Goal: Task Accomplishment & Management: Complete application form

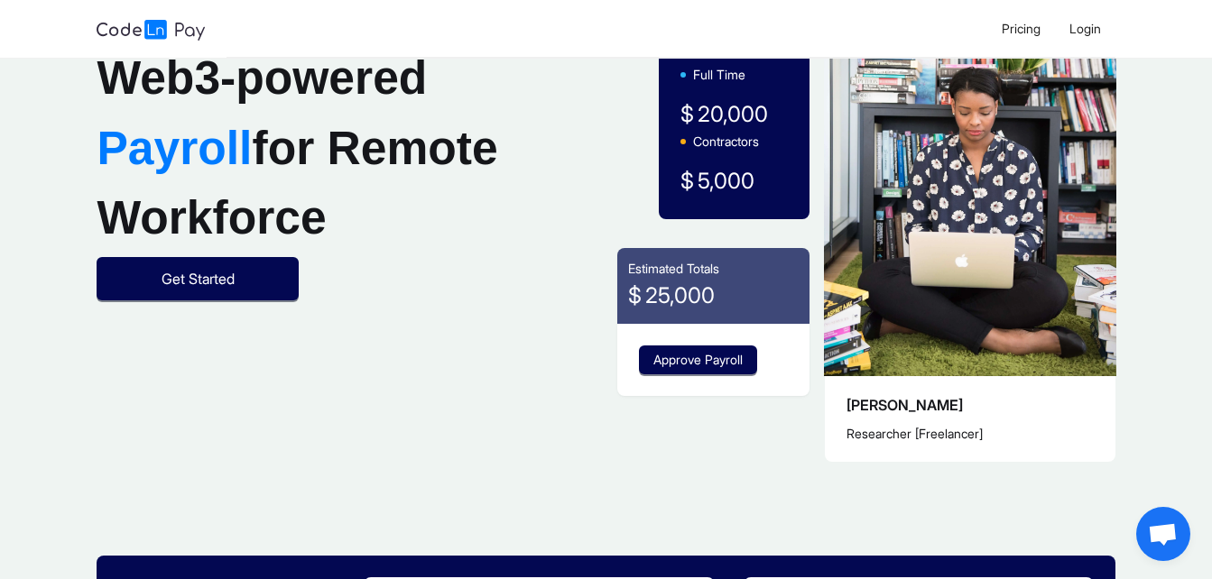
scroll to position [90, 0]
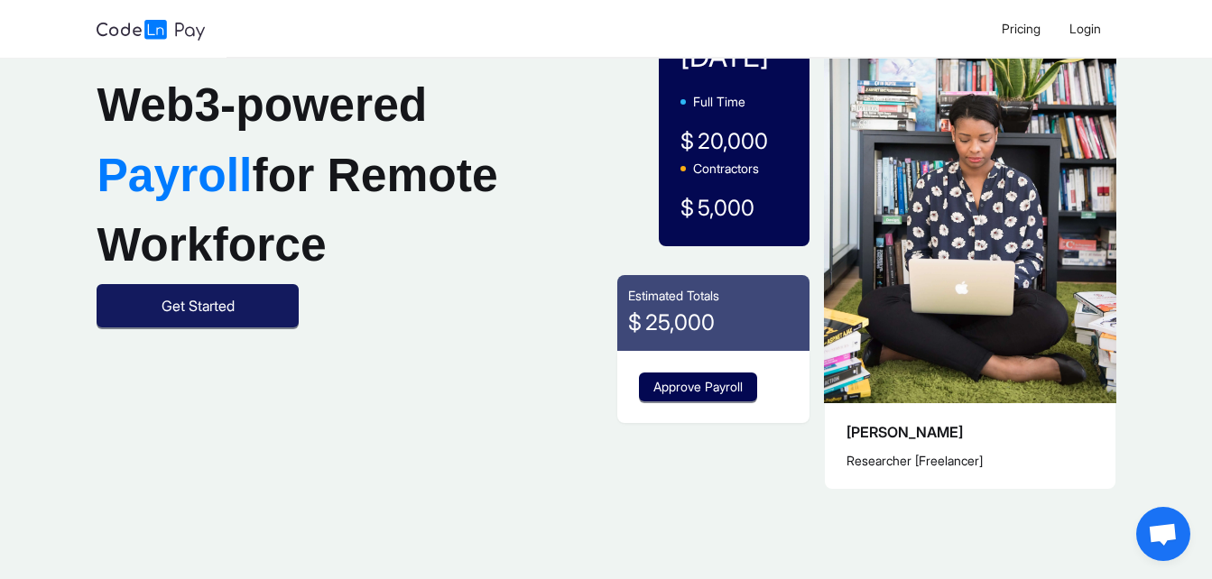
click at [249, 328] on button "Get Started" at bounding box center [198, 305] width 202 height 43
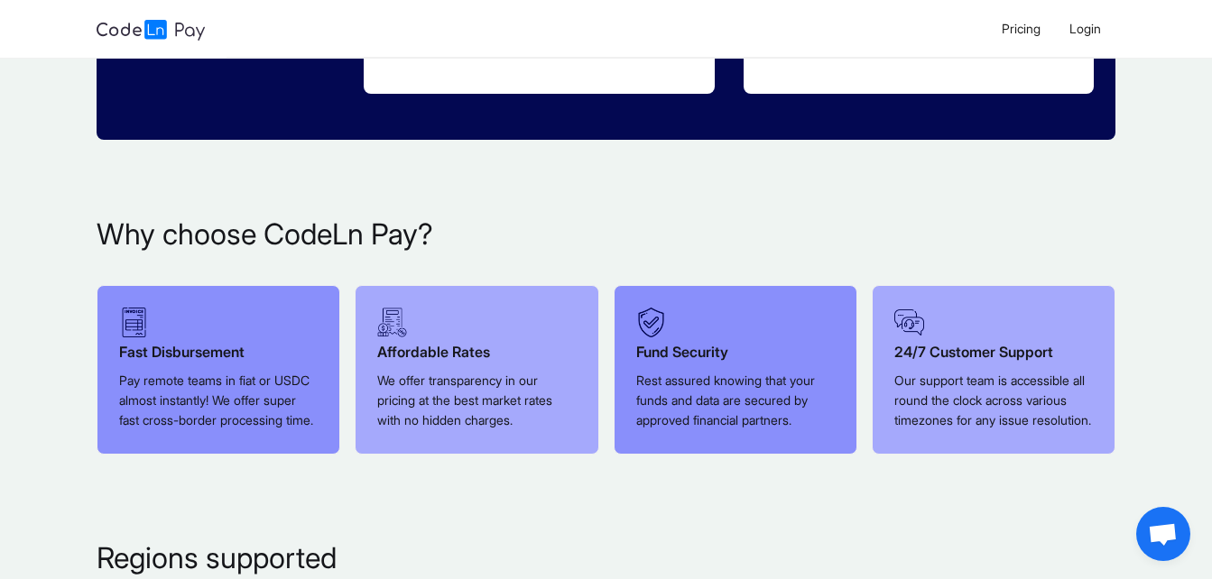
scroll to position [902, 0]
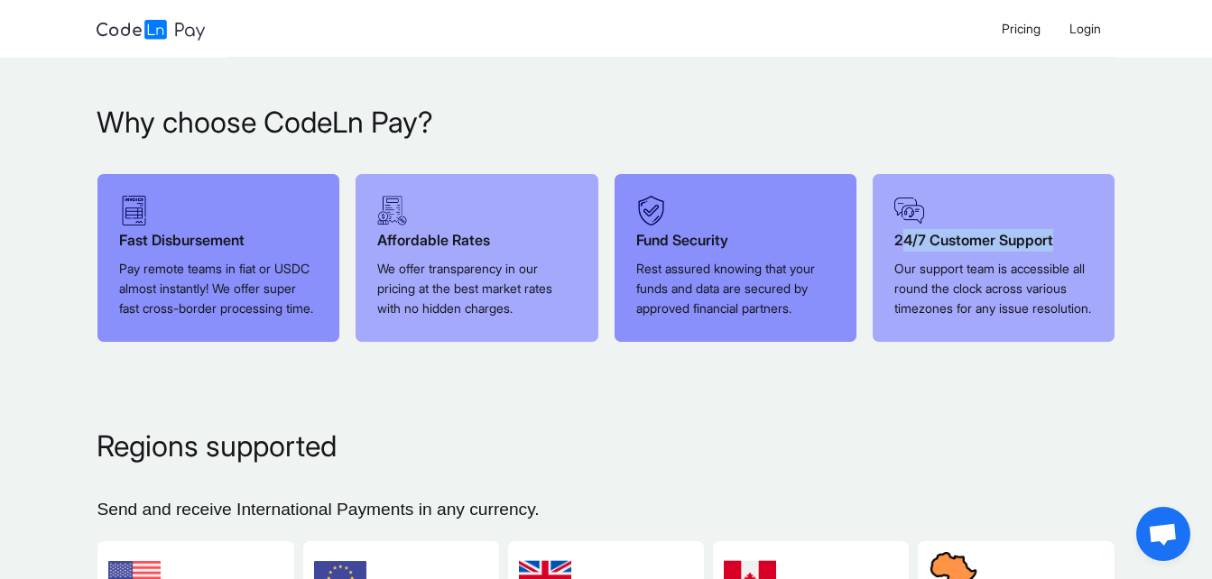
drag, startPoint x: 1054, startPoint y: 243, endPoint x: 868, endPoint y: 247, distance: 185.9
click at [868, 247] on div "24/7 Customer Support Our support team is accessible all round the clock across…" at bounding box center [993, 263] width 258 height 180
drag, startPoint x: 868, startPoint y: 247, endPoint x: 1017, endPoint y: 247, distance: 148.9
click at [1015, 247] on span "24/7 Customer Support" at bounding box center [973, 240] width 159 height 18
drag, startPoint x: 1064, startPoint y: 245, endPoint x: 895, endPoint y: 249, distance: 168.8
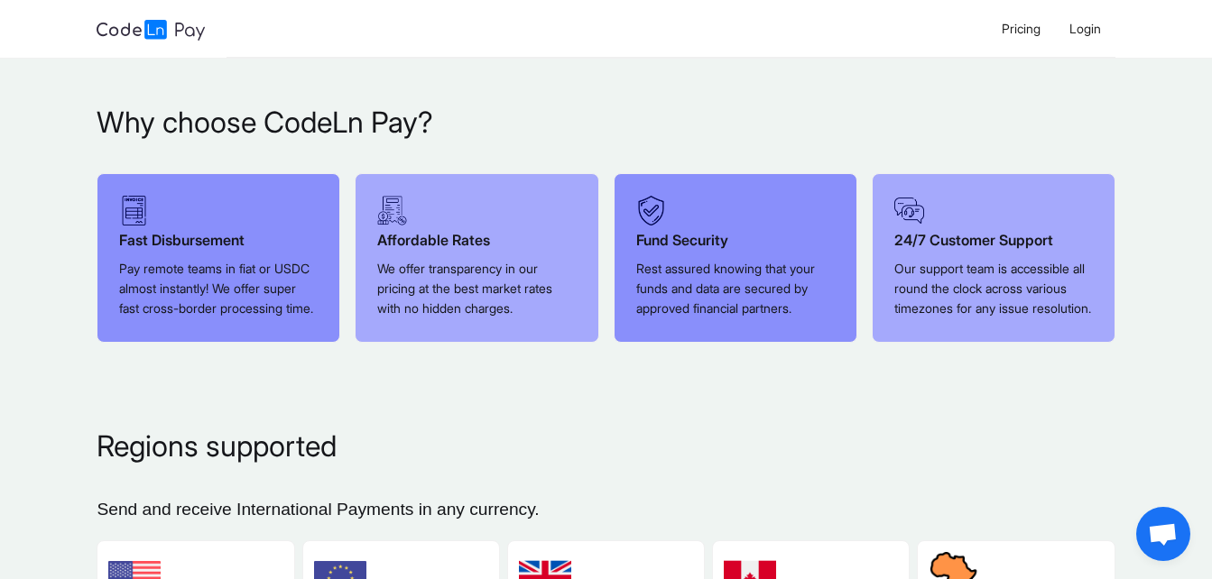
click at [895, 249] on div "24/7 Customer Support" at bounding box center [993, 240] width 198 height 23
drag, startPoint x: 895, startPoint y: 249, endPoint x: 743, endPoint y: 245, distance: 151.6
click at [745, 245] on div "Fund Security" at bounding box center [735, 240] width 198 height 23
drag, startPoint x: 256, startPoint y: 244, endPoint x: 120, endPoint y: 246, distance: 136.3
click at [120, 246] on div "Fast Disbursement" at bounding box center [218, 240] width 198 height 23
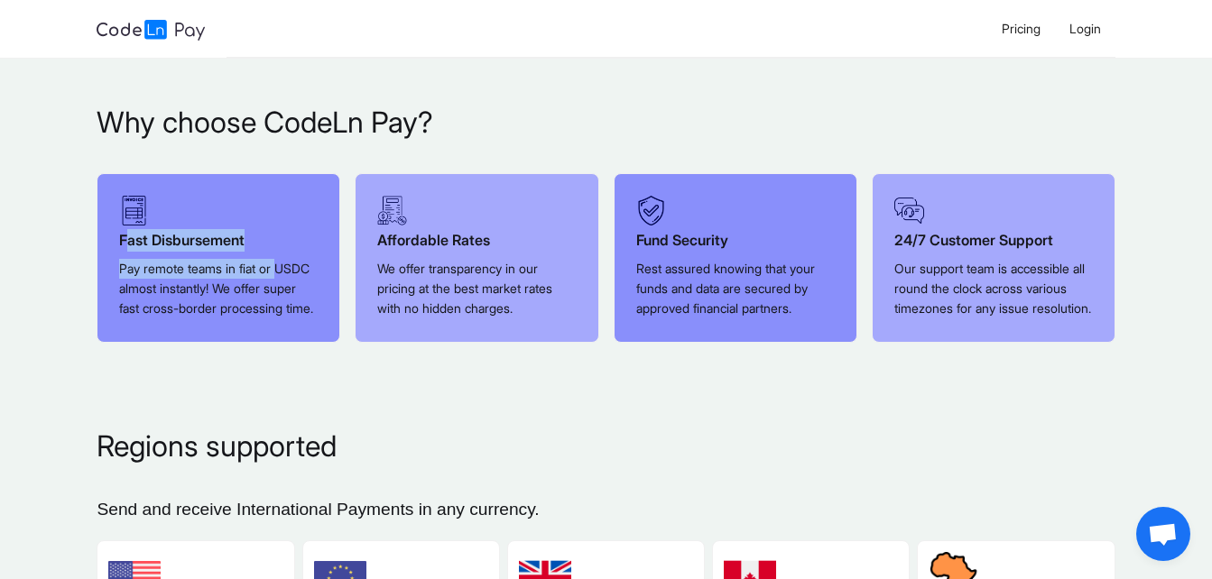
drag, startPoint x: 120, startPoint y: 246, endPoint x: 116, endPoint y: 277, distance: 30.9
click at [116, 277] on div "Fast Disbursement Pay remote teams in fiat or USDC almost instantly! We offer s…" at bounding box center [218, 255] width 242 height 163
click at [115, 280] on div "Fast Disbursement Pay remote teams in fiat or USDC almost instantly! We offer s…" at bounding box center [218, 255] width 242 height 163
drag, startPoint x: 115, startPoint y: 280, endPoint x: 339, endPoint y: 287, distance: 223.9
click at [339, 287] on div "Fast Disbursement Pay remote teams in fiat or USDC almost instantly! We offer s…" at bounding box center [218, 255] width 242 height 163
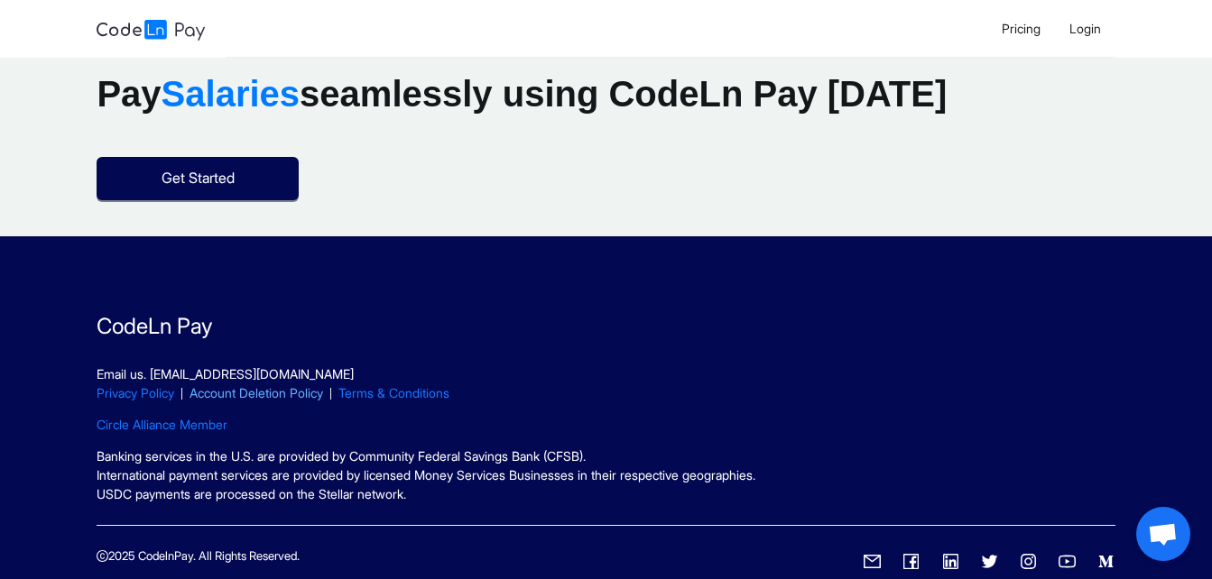
scroll to position [2402, 0]
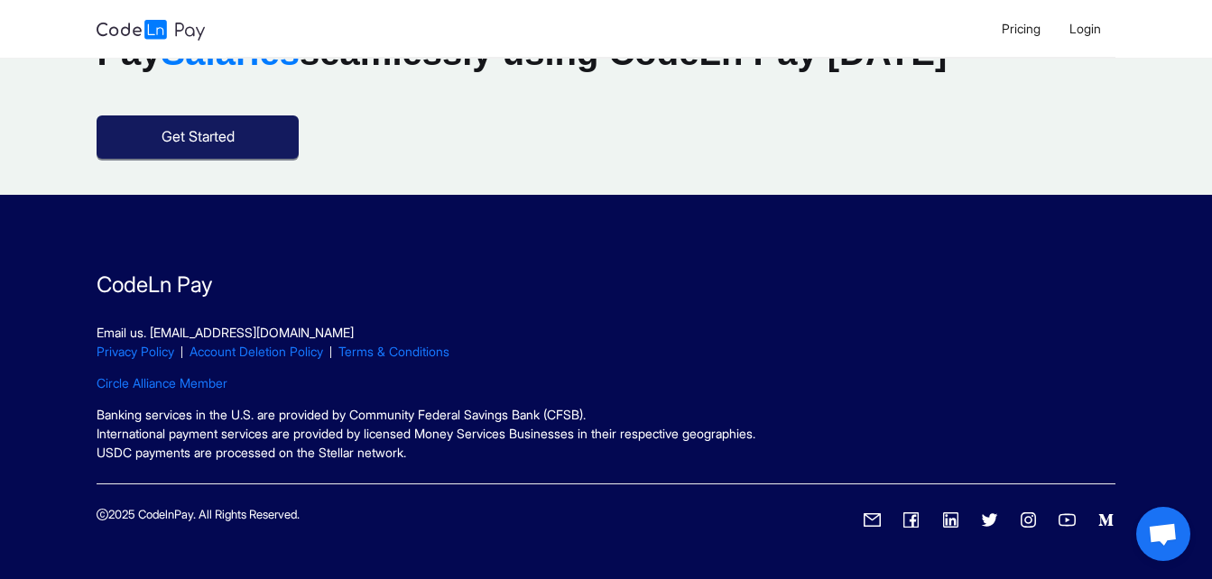
click at [256, 136] on button "Get Started" at bounding box center [198, 136] width 202 height 43
